Goal: Task Accomplishment & Management: Manage account settings

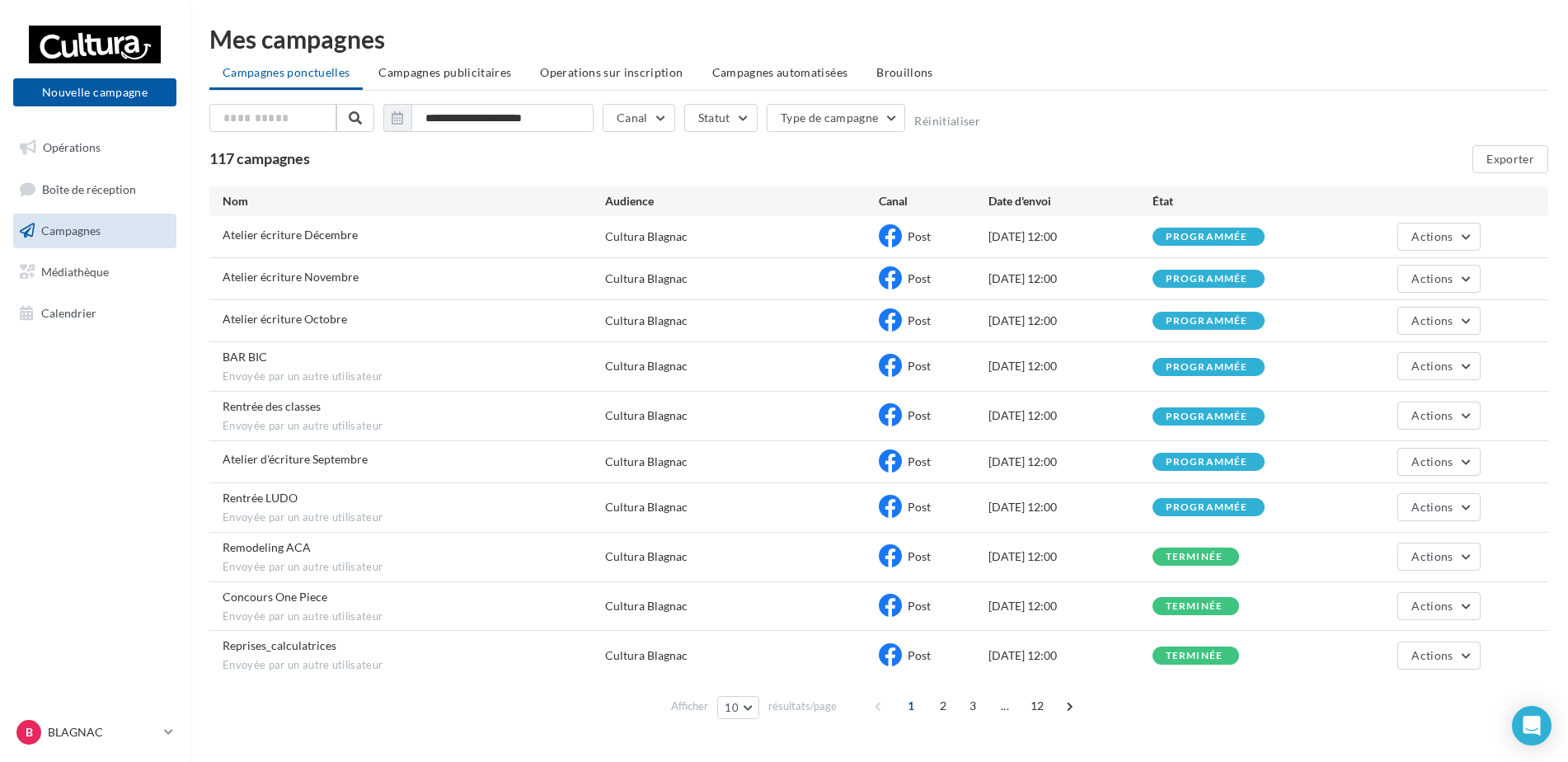
click at [89, 237] on span "Campagnes" at bounding box center [70, 230] width 59 height 14
drag, startPoint x: 0, startPoint y: 0, endPoint x: 1177, endPoint y: 71, distance: 1179.1
click at [1265, 72] on ul "Campagnes ponctuelles Campagnes publicitaires Operations sur inscription Campag…" at bounding box center [878, 74] width 1339 height 33
click at [54, 233] on span "Campagnes" at bounding box center [70, 230] width 59 height 14
